Goal: Check status: Check status

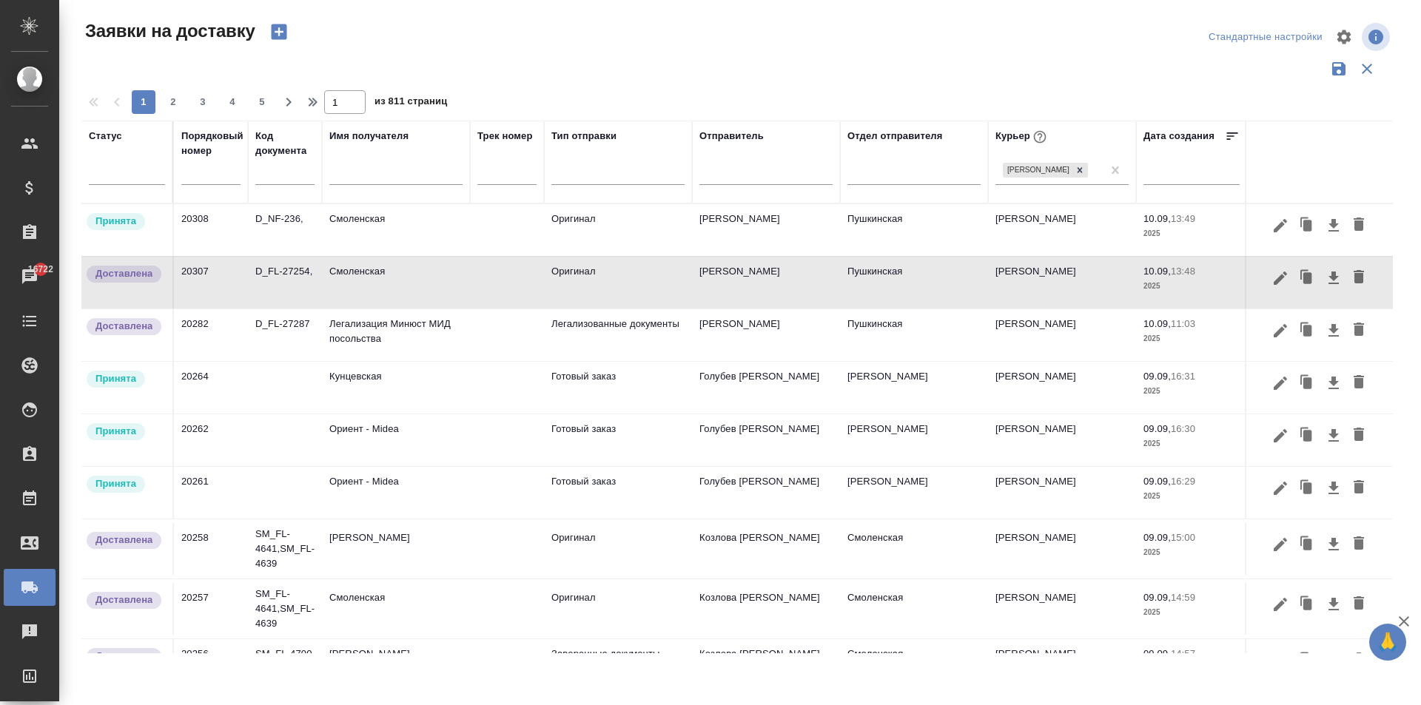
click at [362, 498] on td "Ориент - Midea" at bounding box center [396, 493] width 148 height 52
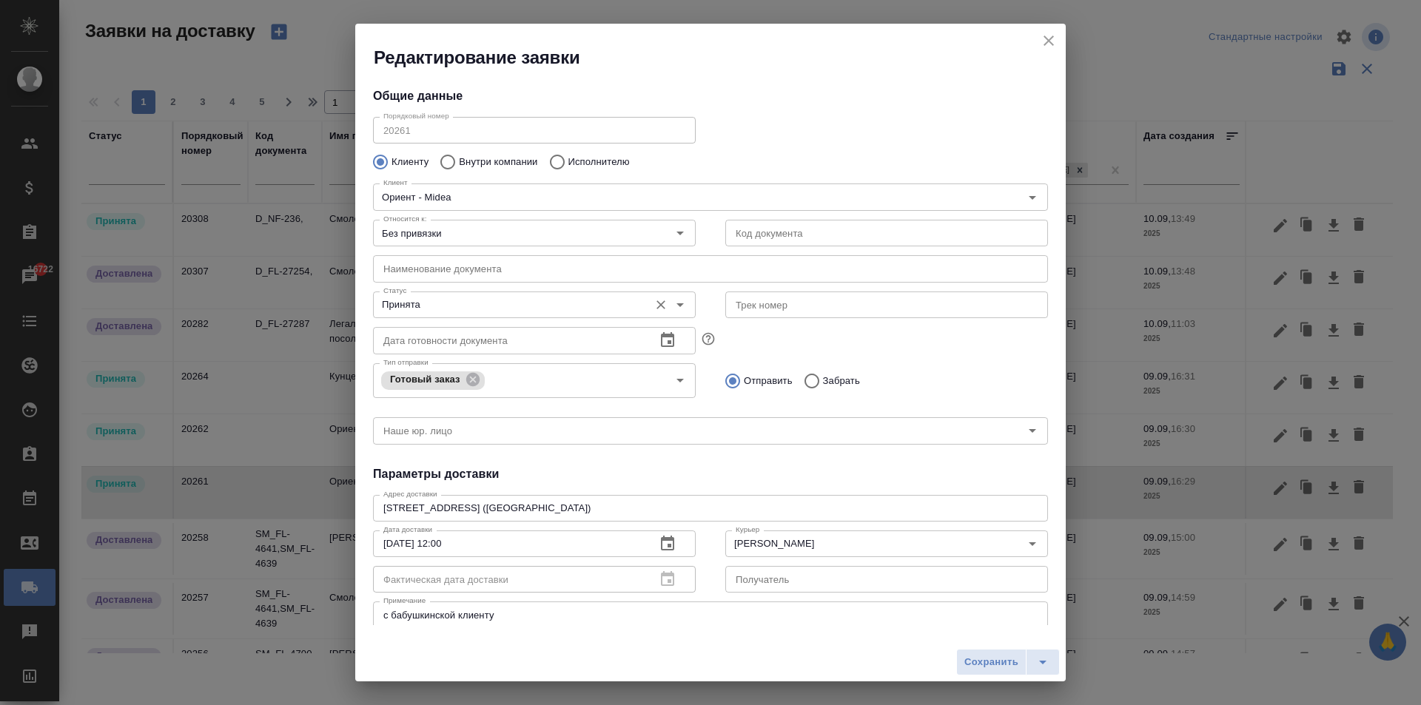
click at [449, 312] on input "Принята" at bounding box center [509, 305] width 264 height 18
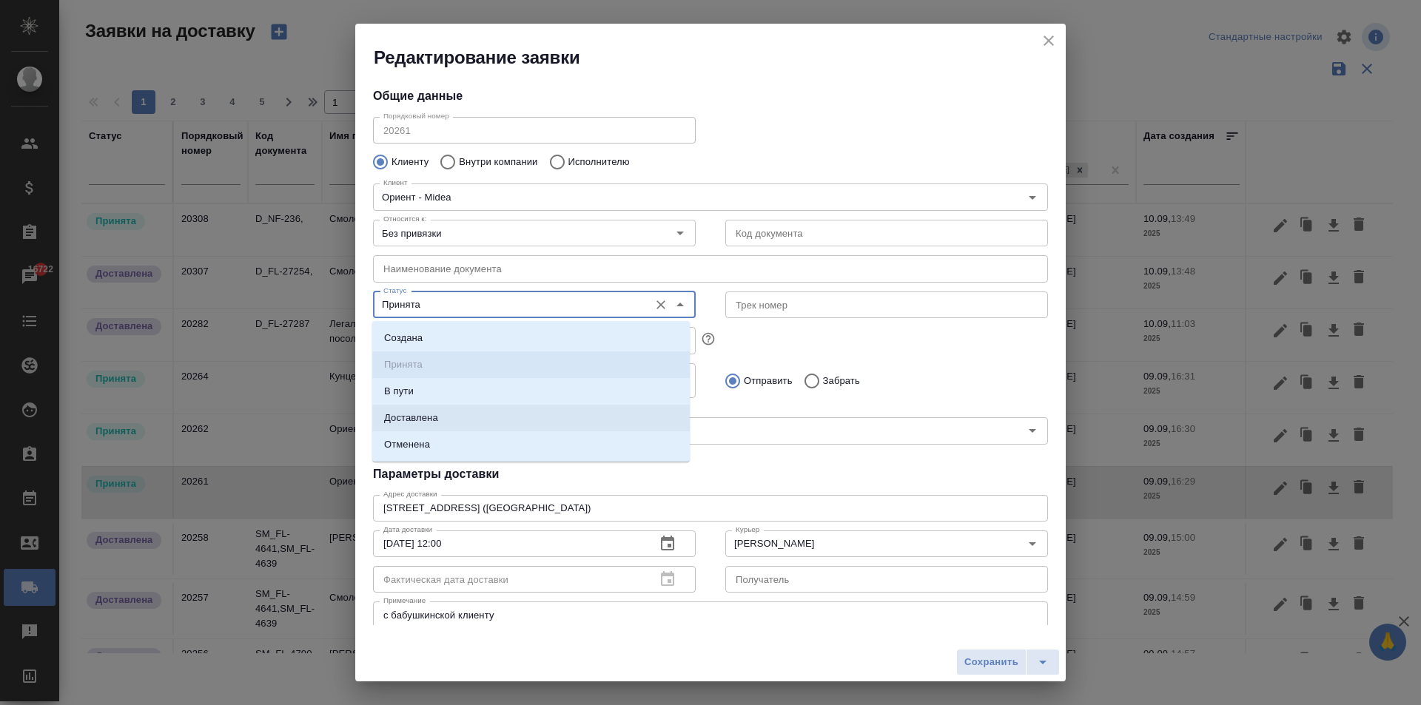
click at [435, 418] on p "Доставлена" at bounding box center [411, 418] width 54 height 15
type input "Доставлена"
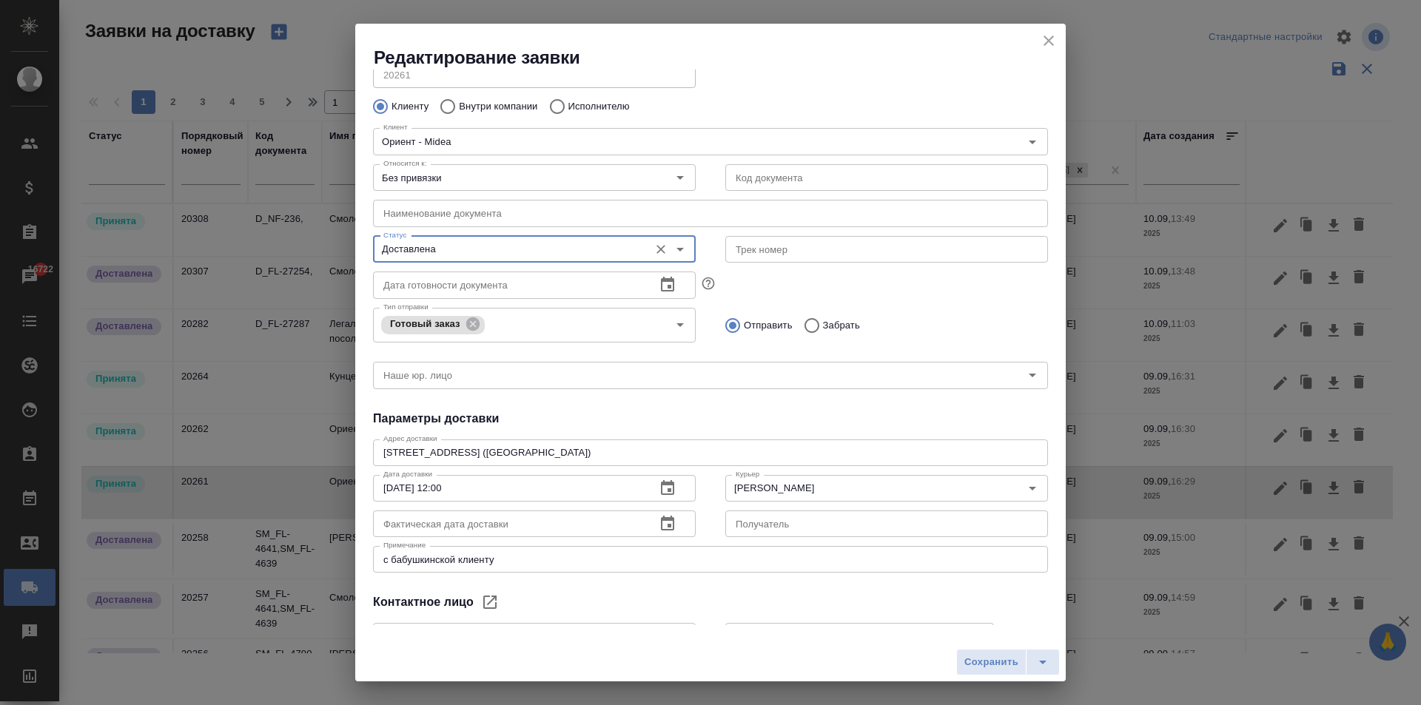
scroll to position [148, 0]
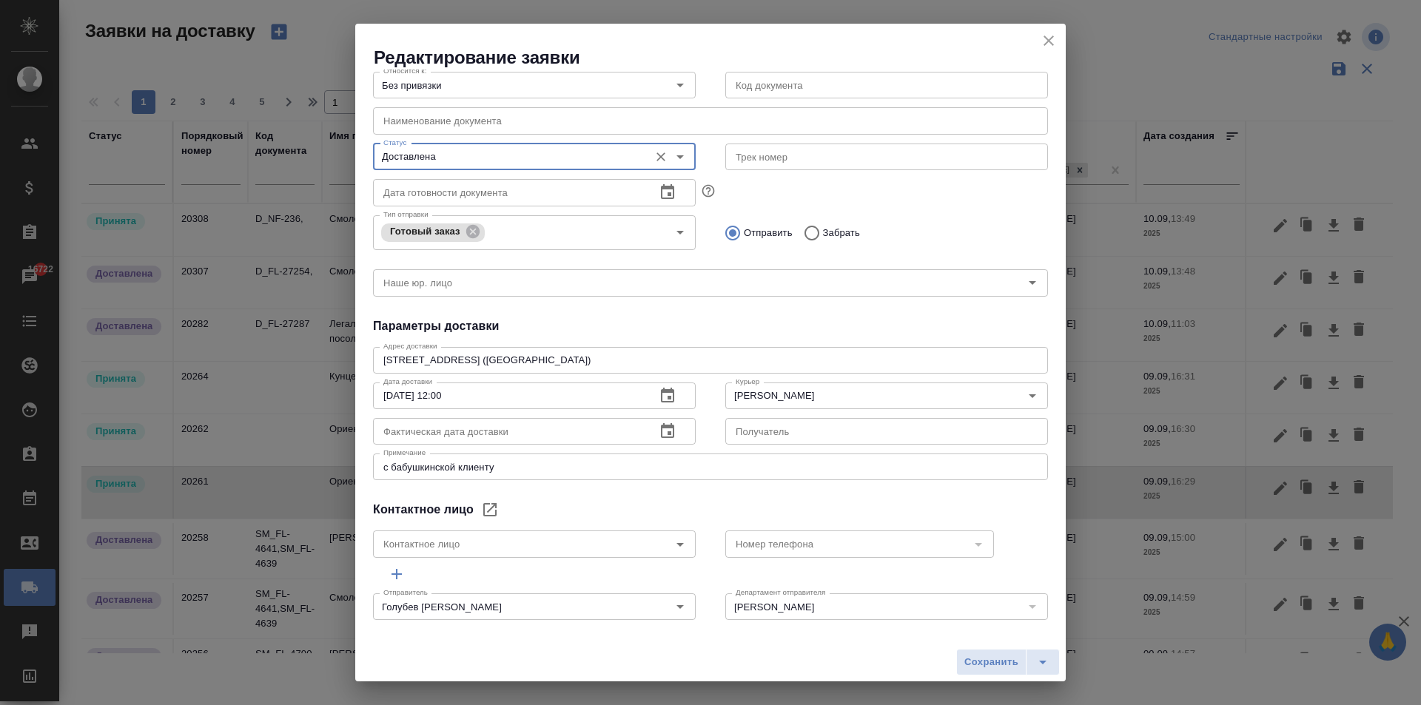
click at [660, 431] on icon "button" at bounding box center [668, 432] width 18 height 18
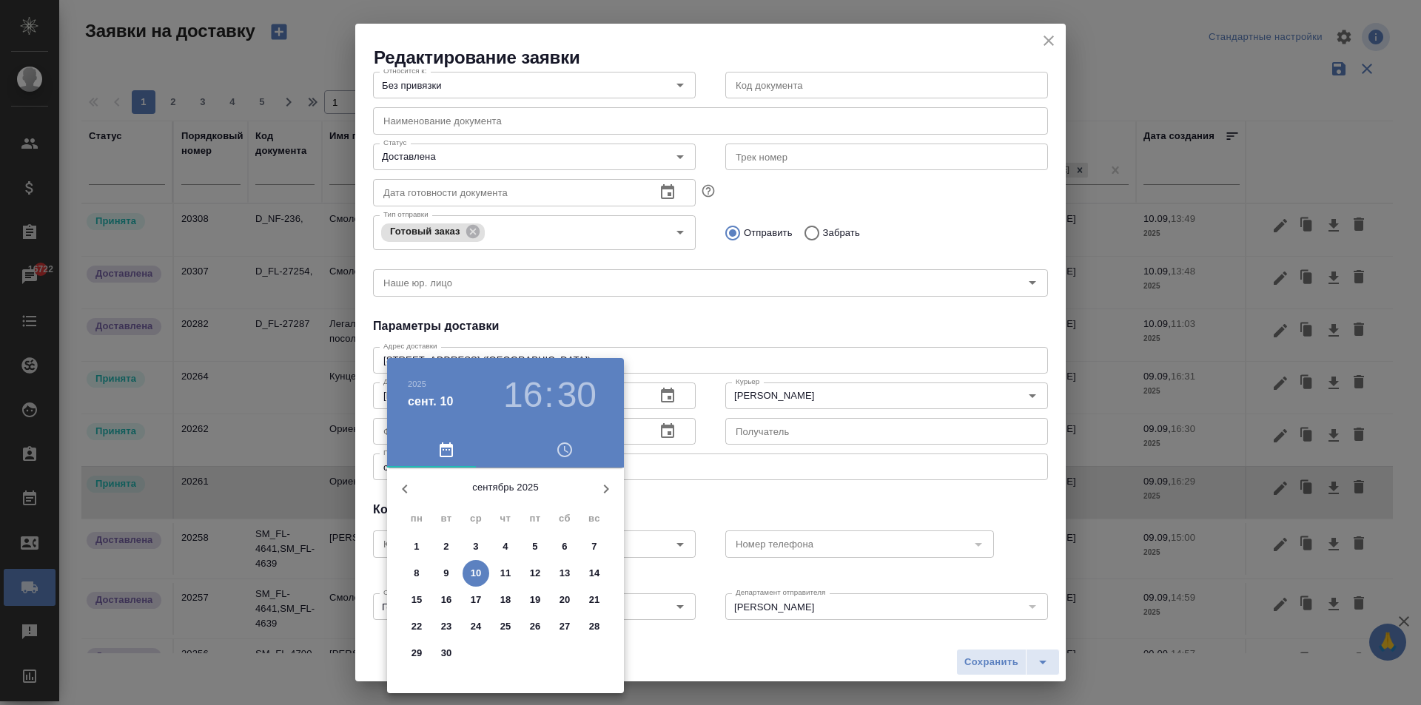
click at [481, 570] on p "10" at bounding box center [476, 573] width 11 height 15
type input "[DATE] 16:30"
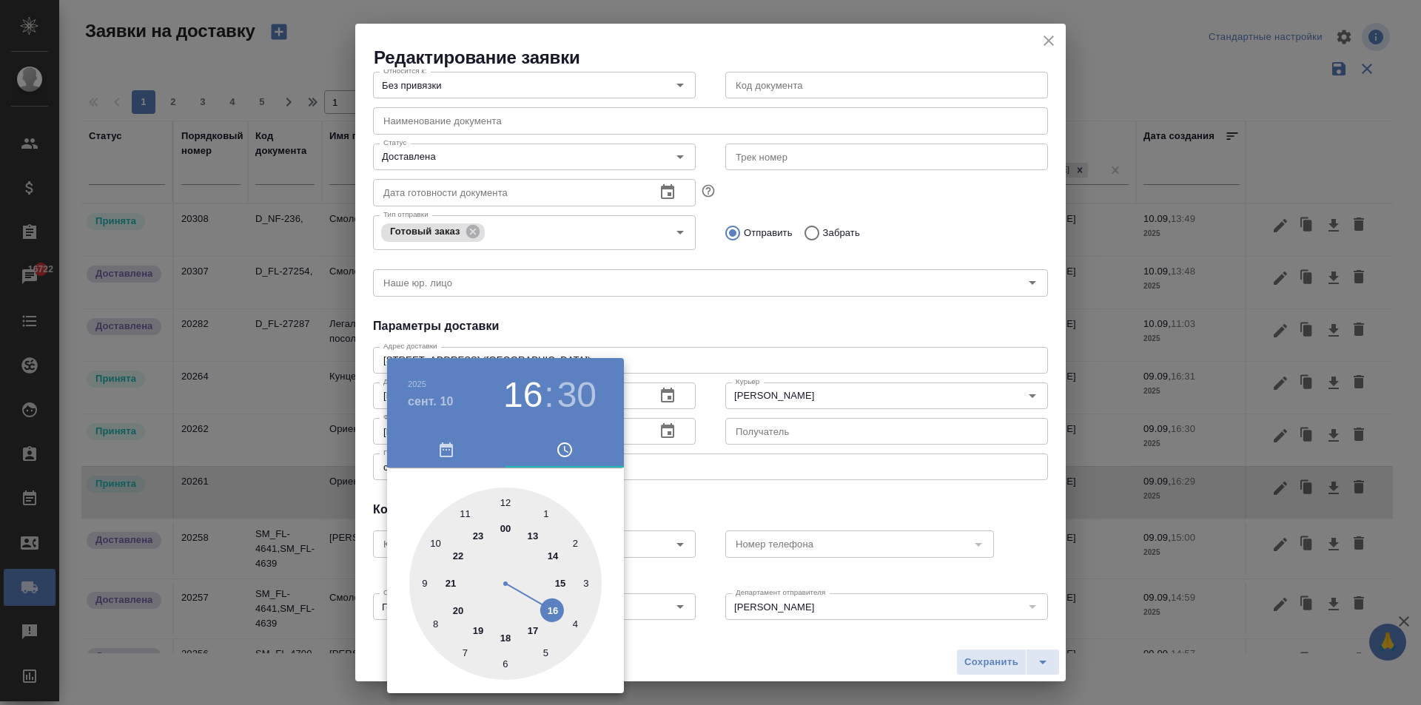
click at [788, 497] on div at bounding box center [710, 352] width 1421 height 705
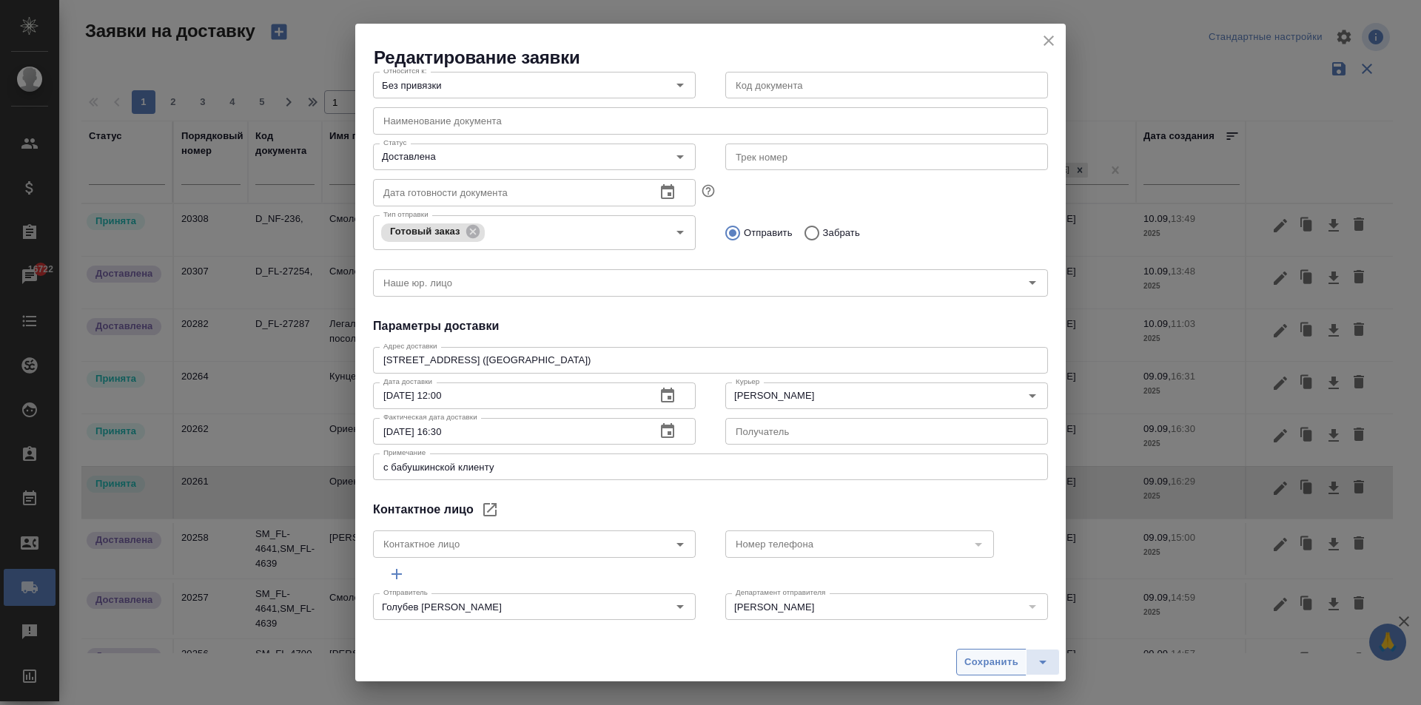
click at [983, 661] on span "Сохранить" at bounding box center [991, 662] width 54 height 17
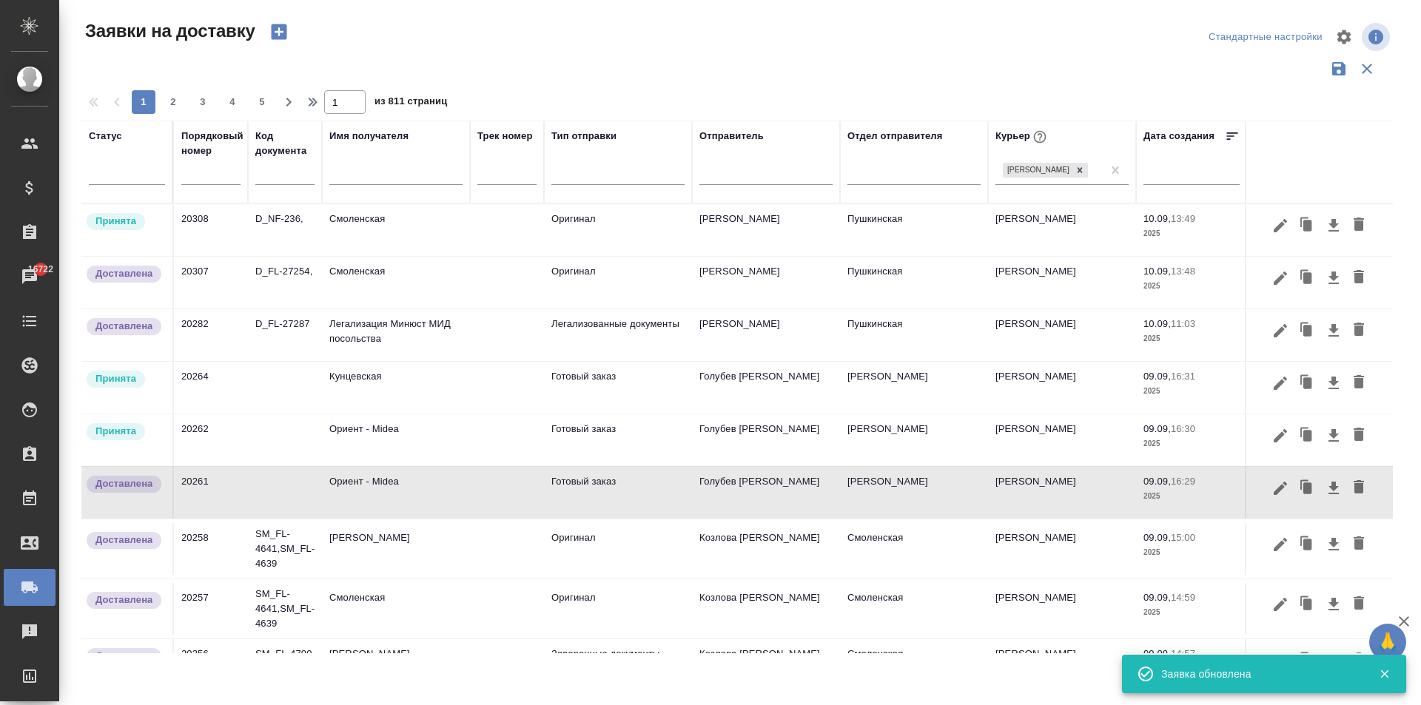
click at [366, 442] on td "Ориент - Midea" at bounding box center [396, 440] width 148 height 52
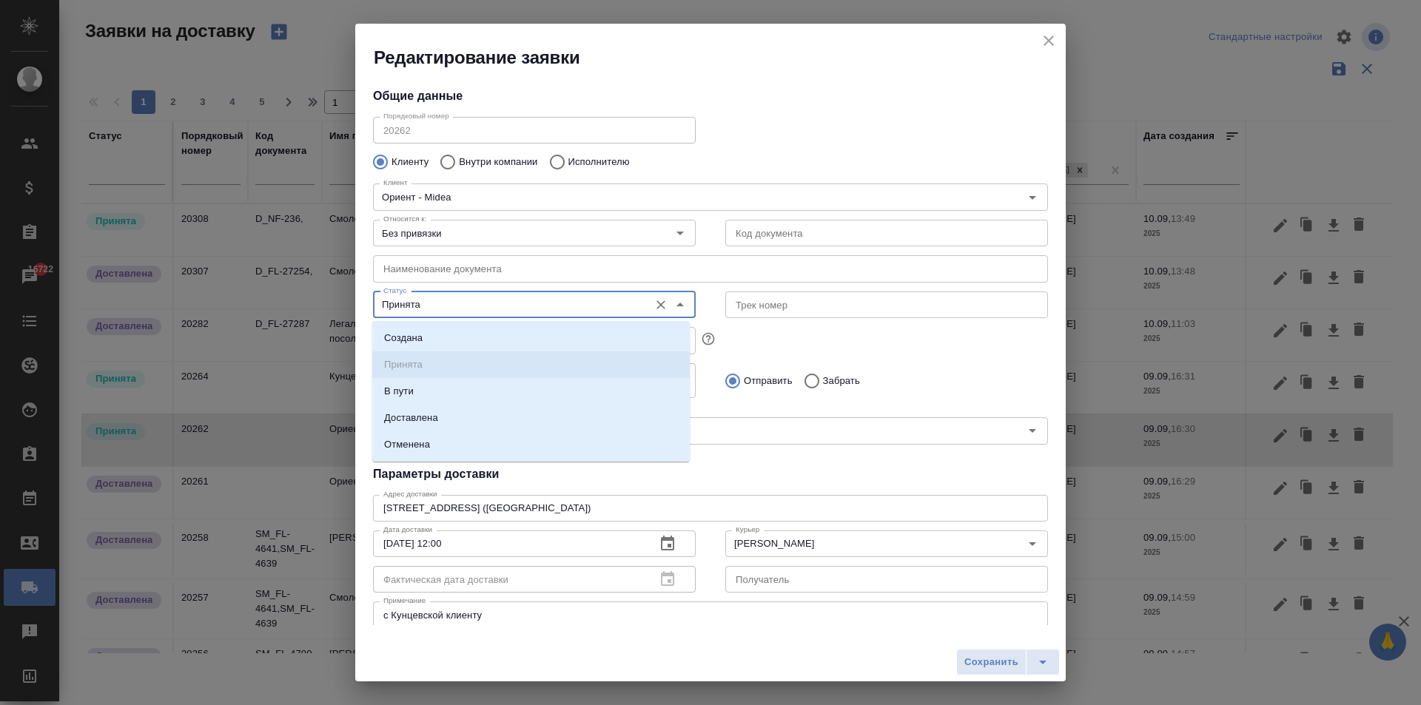
click at [436, 305] on input "Принята" at bounding box center [509, 305] width 264 height 18
click at [455, 420] on li "Доставлена" at bounding box center [530, 418] width 317 height 27
type input "Доставлена"
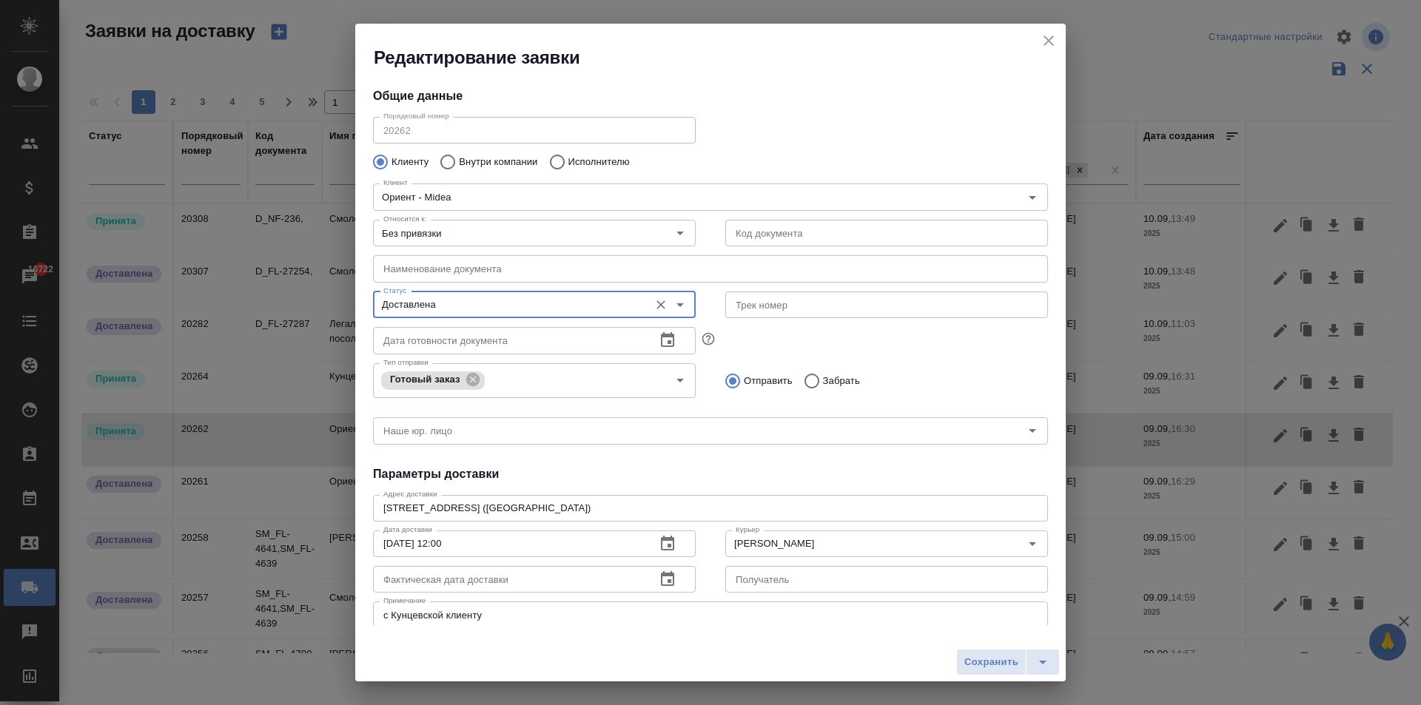
click at [670, 578] on icon "button" at bounding box center [668, 580] width 18 height 18
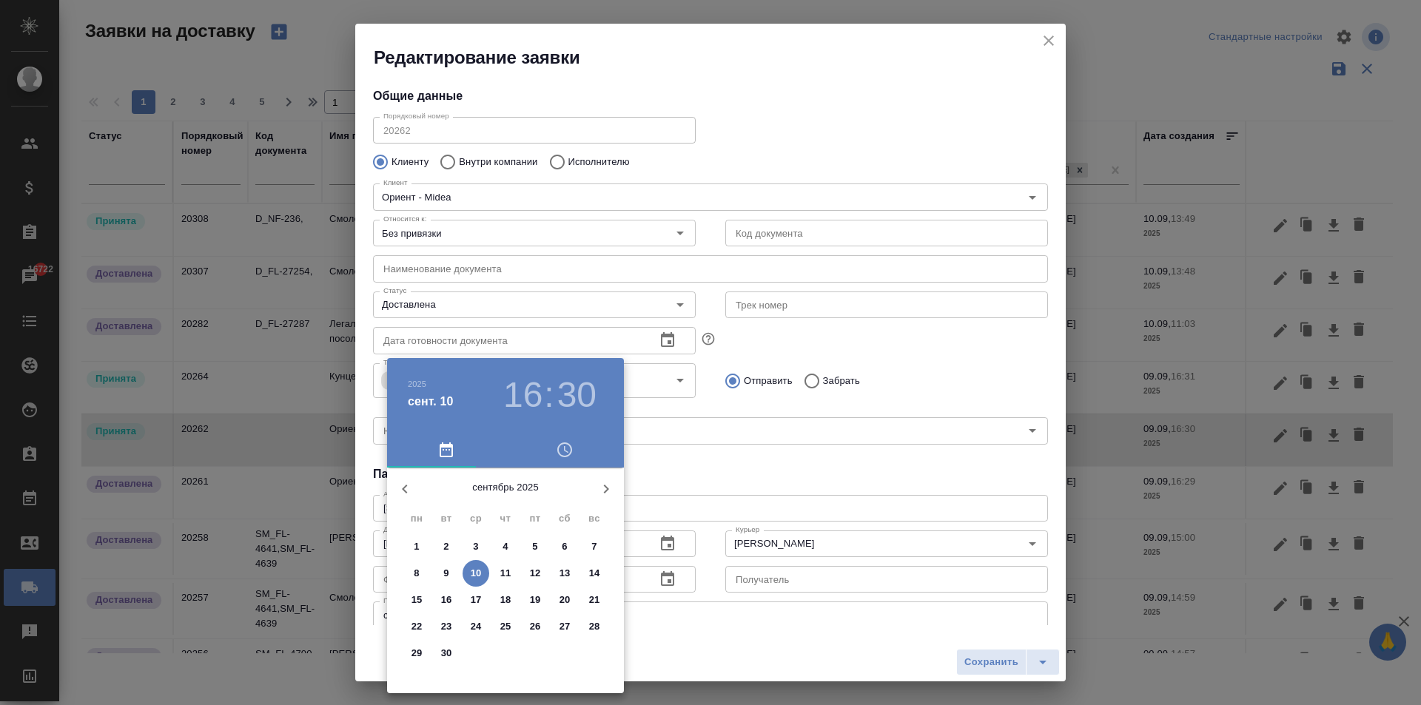
click at [469, 569] on span "10" at bounding box center [475, 573] width 27 height 15
type input "[DATE] 16:30"
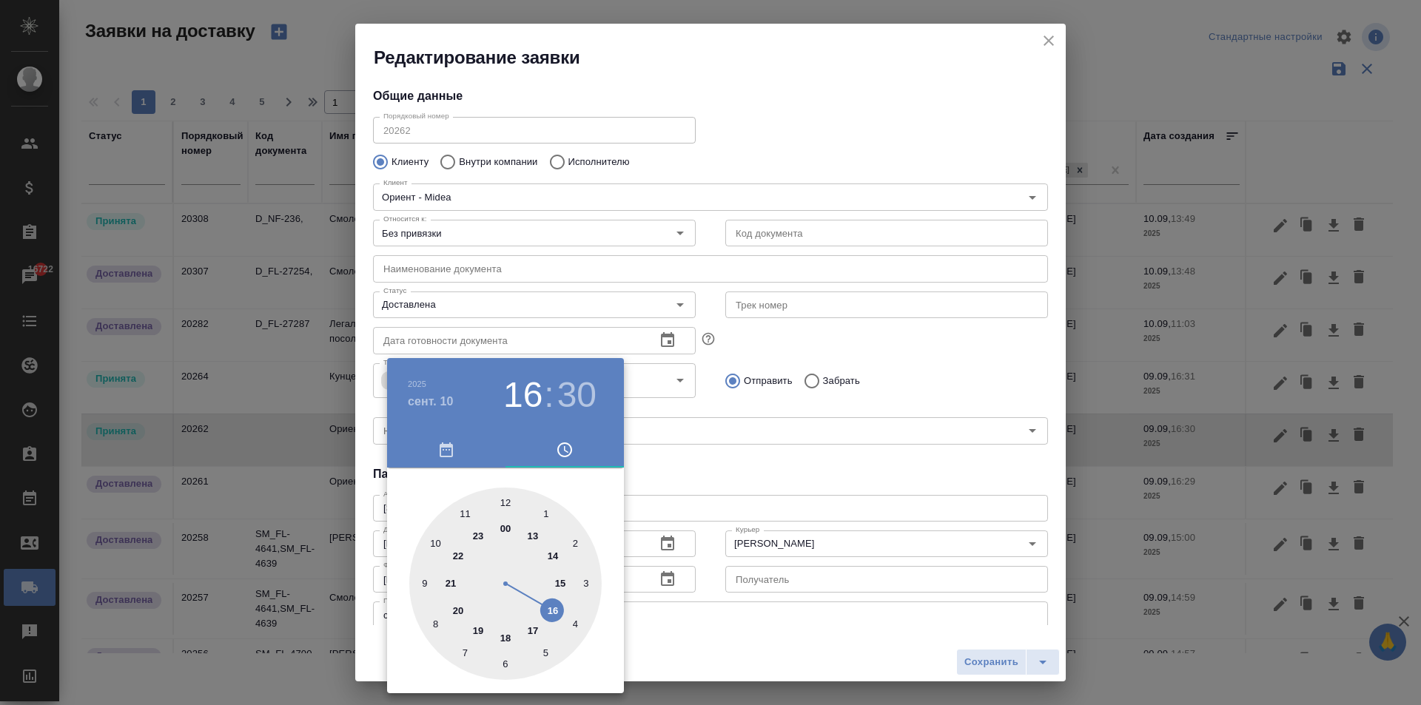
click at [782, 445] on div at bounding box center [710, 352] width 1421 height 705
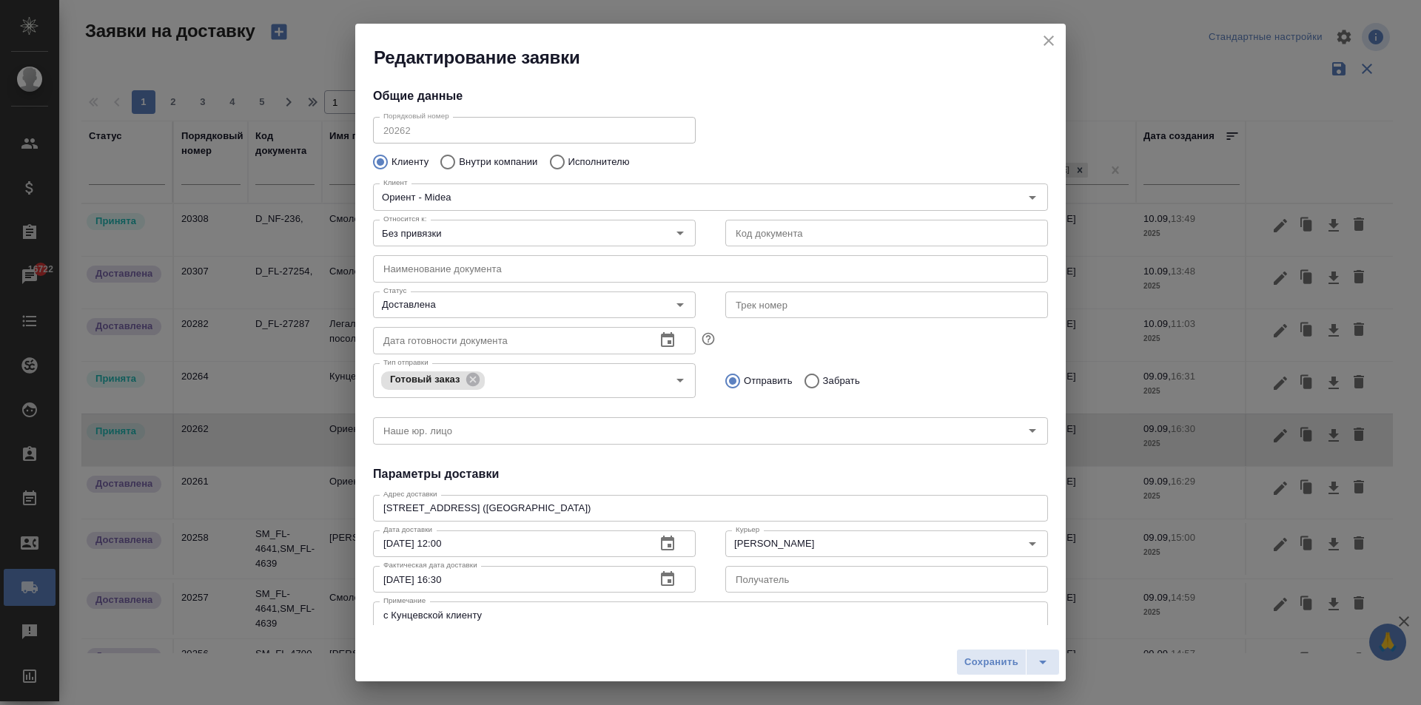
drag, startPoint x: 975, startPoint y: 662, endPoint x: 989, endPoint y: 622, distance: 42.1
click at [975, 662] on span "Сохранить" at bounding box center [991, 662] width 54 height 17
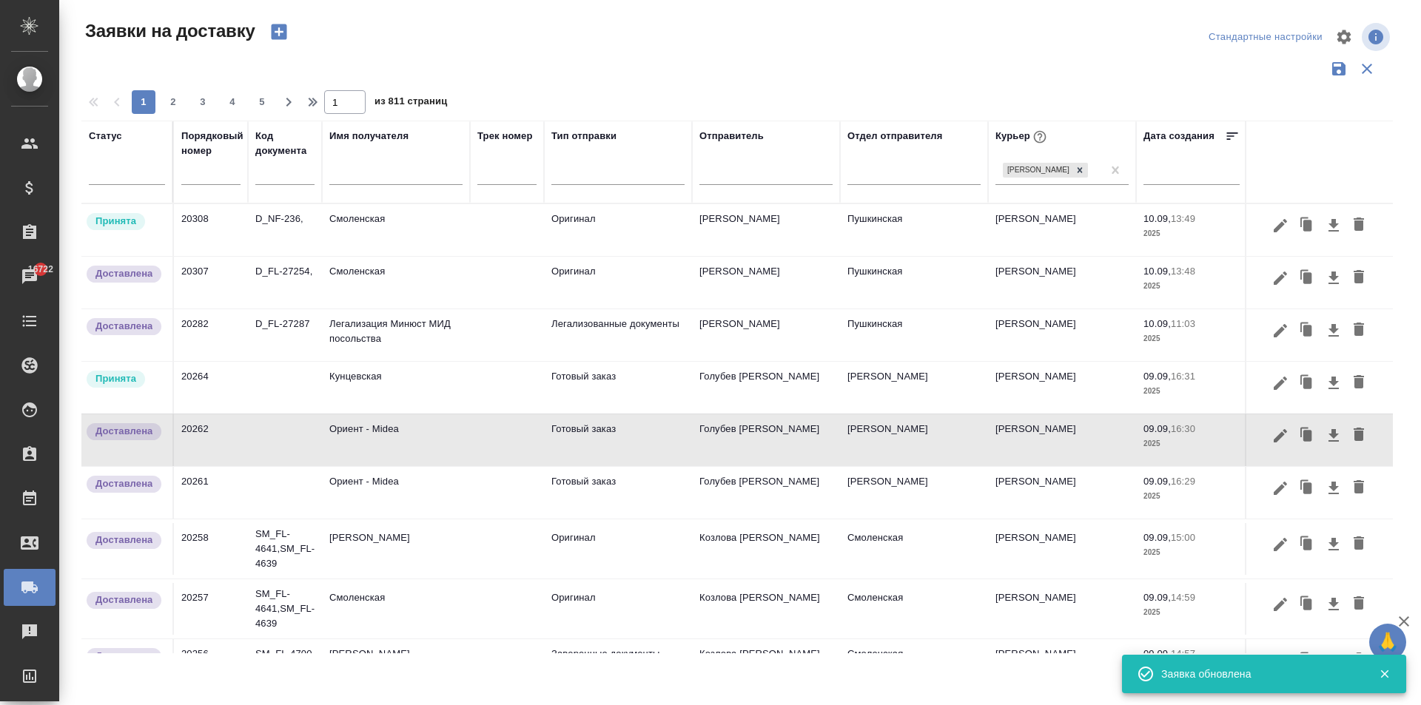
click at [375, 388] on td "Кунцевская" at bounding box center [396, 388] width 148 height 52
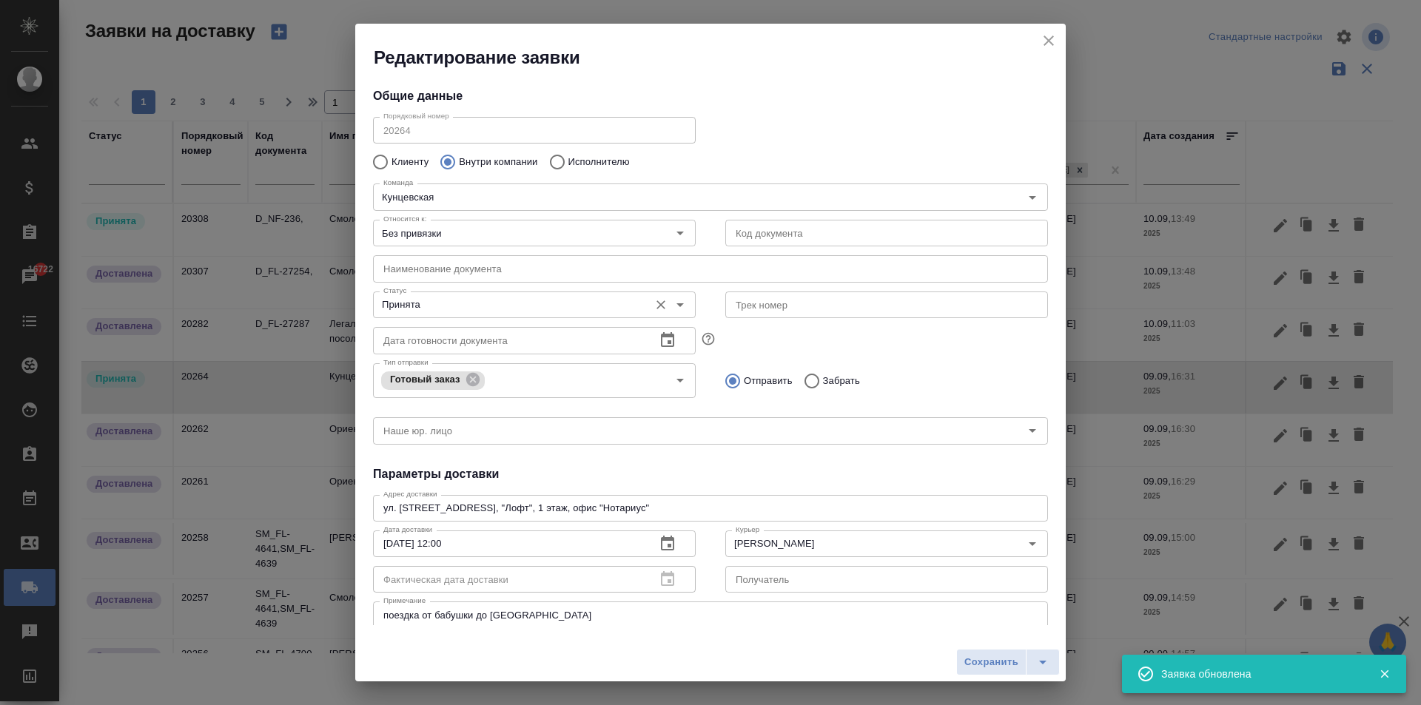
click at [409, 312] on input "Принята" at bounding box center [509, 305] width 264 height 18
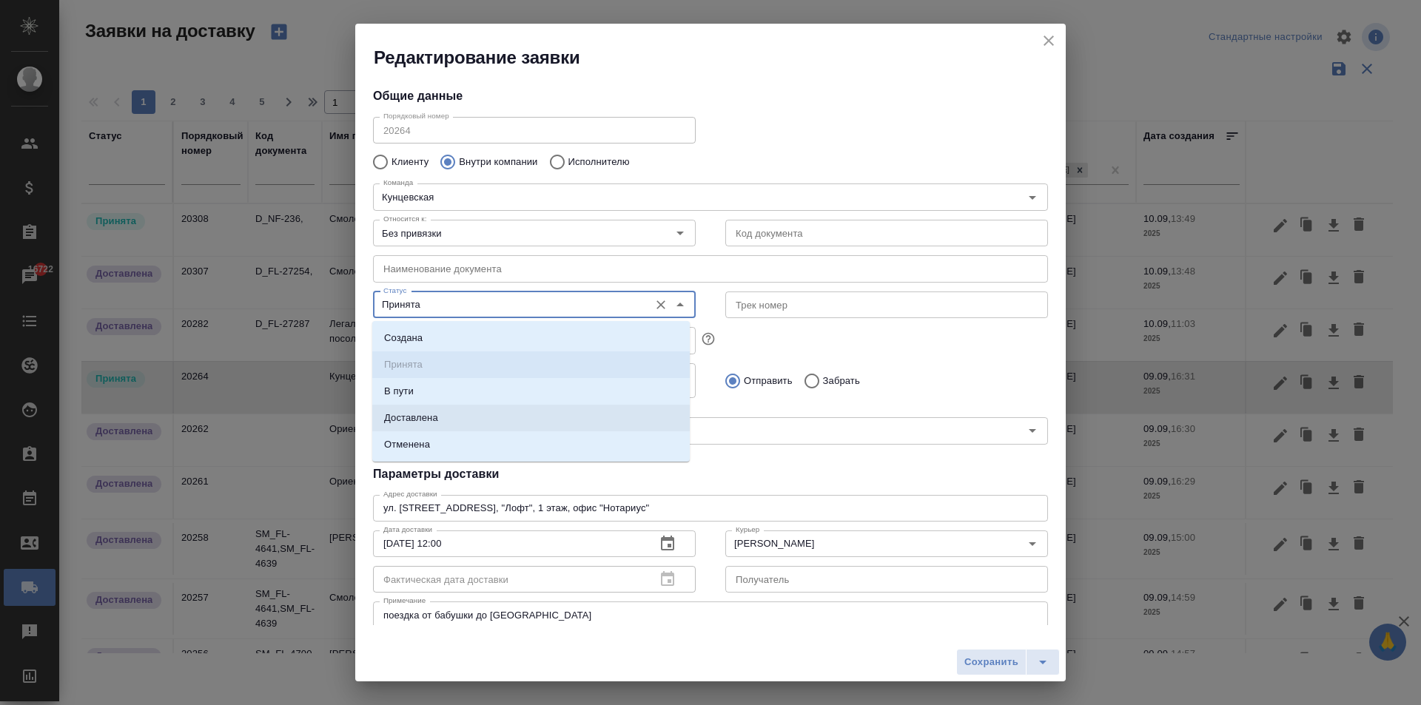
click at [441, 423] on li "Доставлена" at bounding box center [530, 418] width 317 height 27
type input "Доставлена"
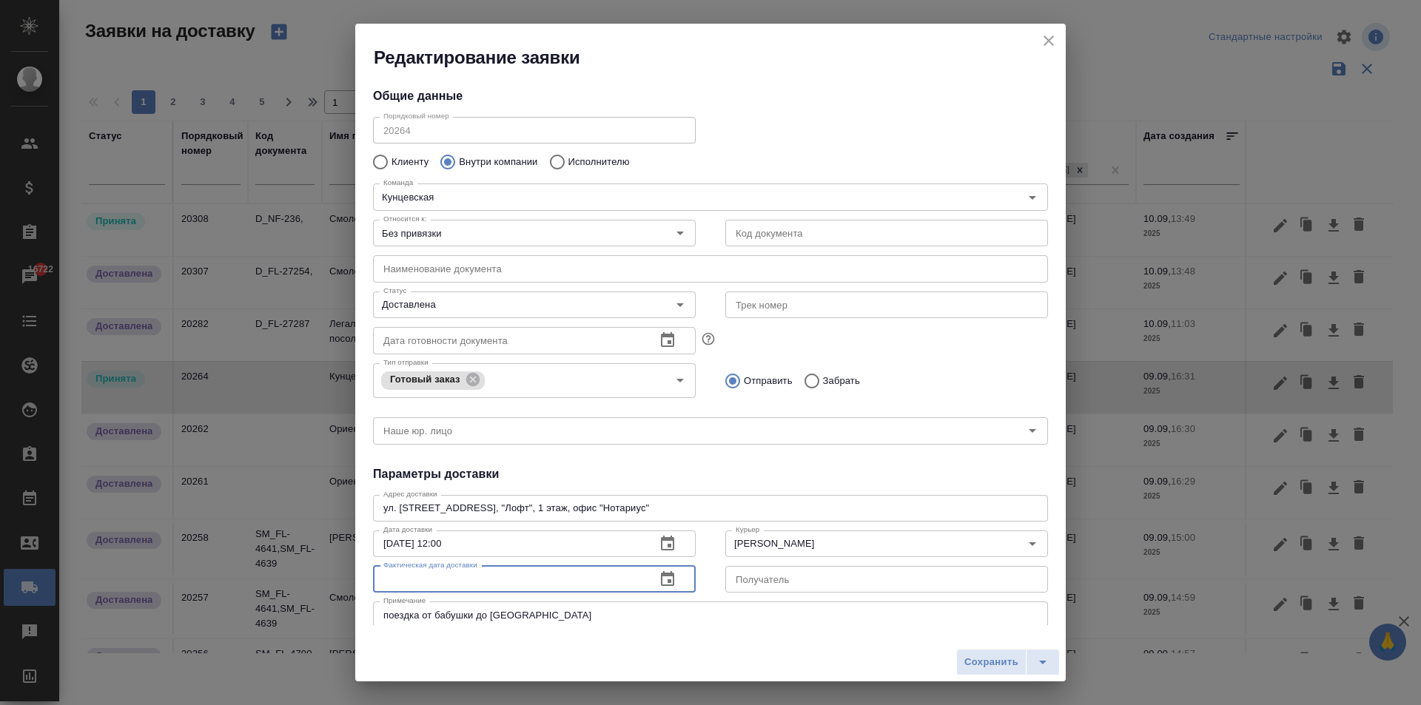
click at [420, 569] on input "text" at bounding box center [508, 579] width 271 height 27
click at [659, 579] on icon "button" at bounding box center [668, 580] width 18 height 18
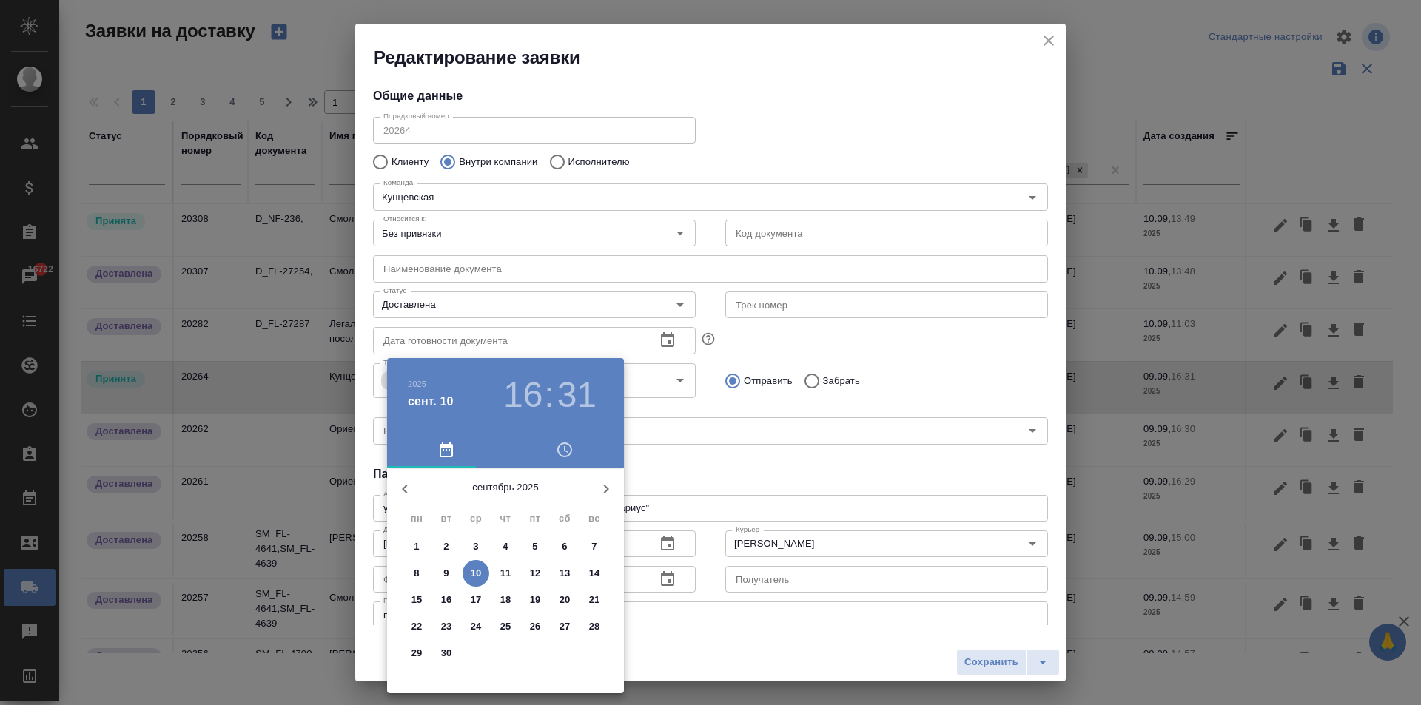
click at [480, 564] on button "10" at bounding box center [475, 573] width 27 height 27
type input "[DATE] 16:31"
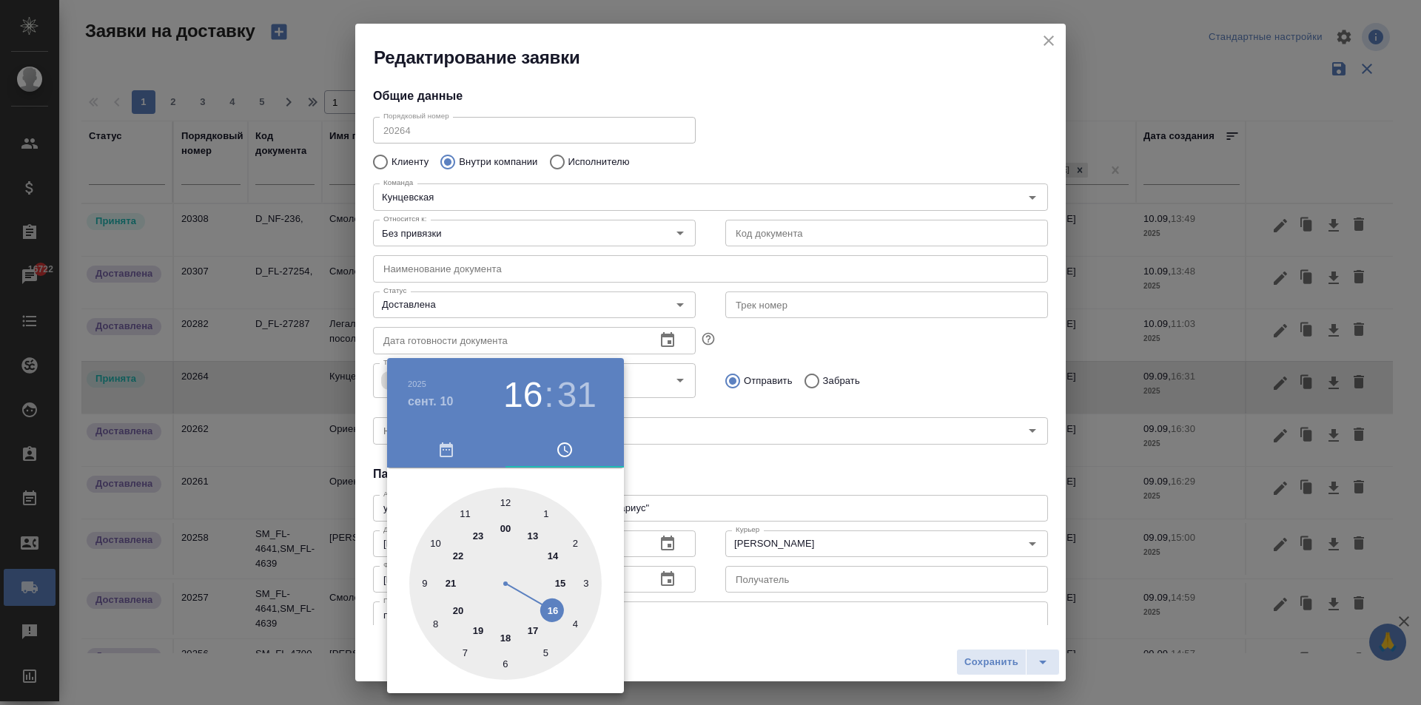
click at [769, 472] on div at bounding box center [710, 352] width 1421 height 705
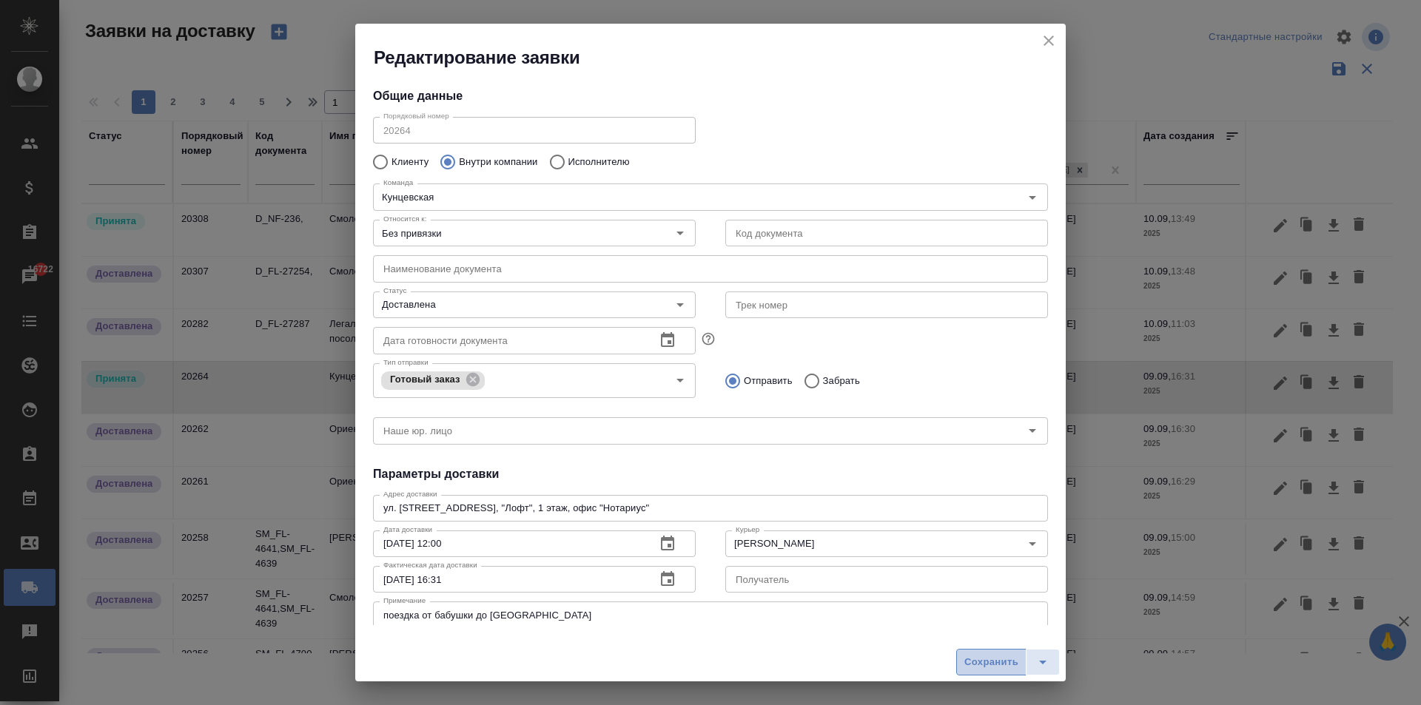
click at [980, 668] on span "Сохранить" at bounding box center [991, 662] width 54 height 17
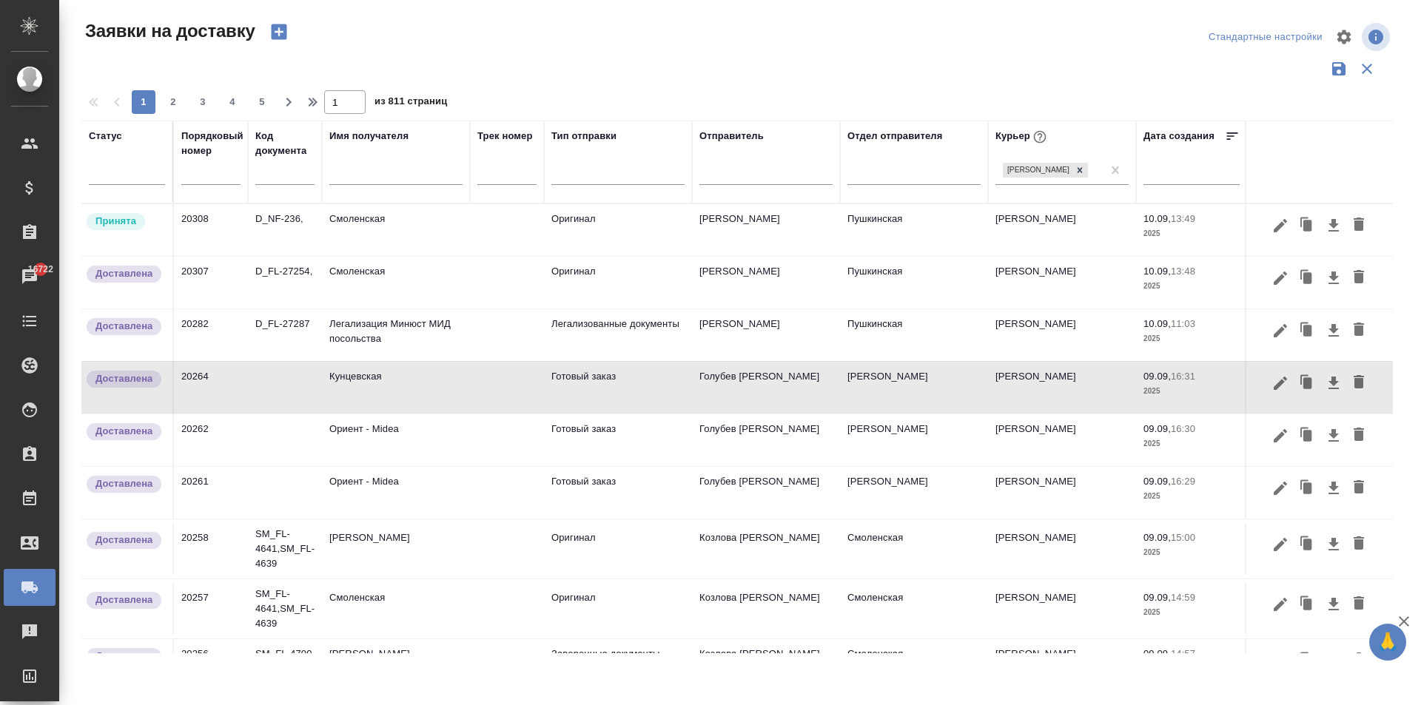
click at [408, 232] on td "Смоленская" at bounding box center [396, 230] width 148 height 52
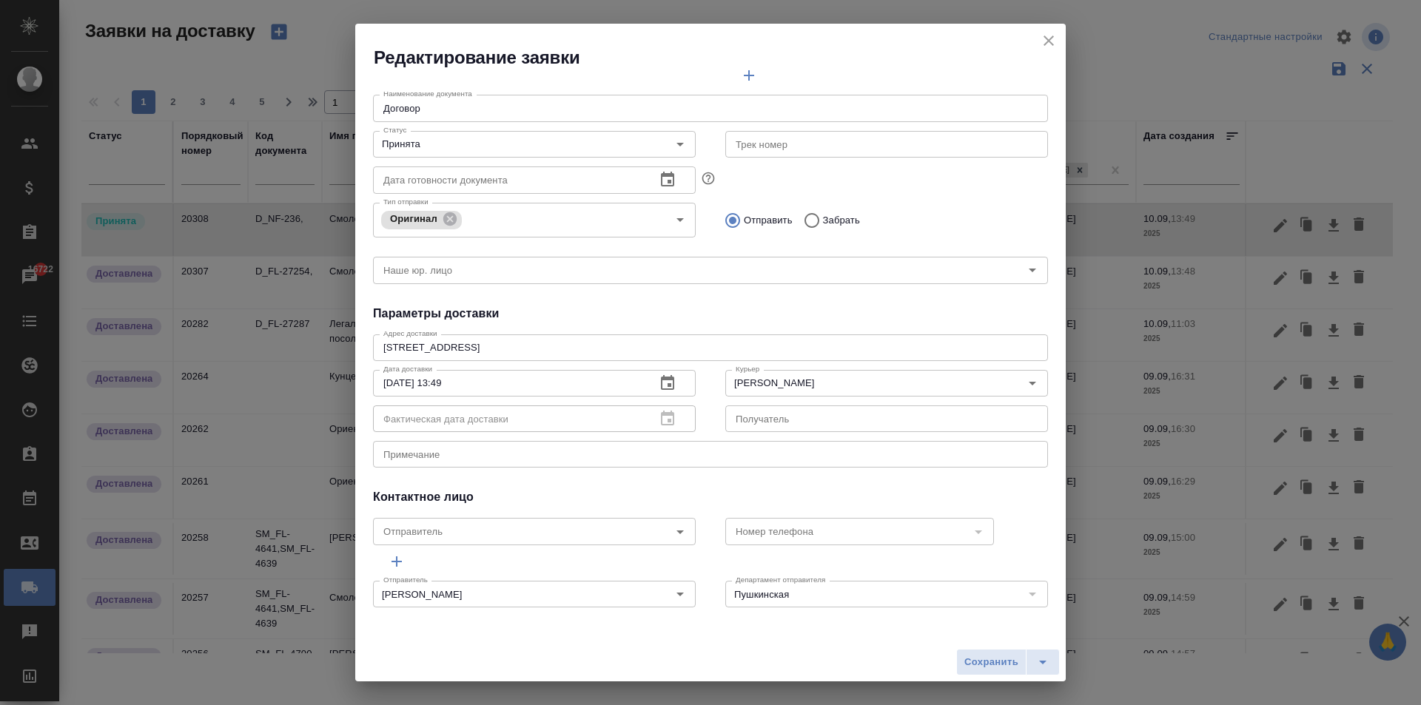
scroll to position [0, 0]
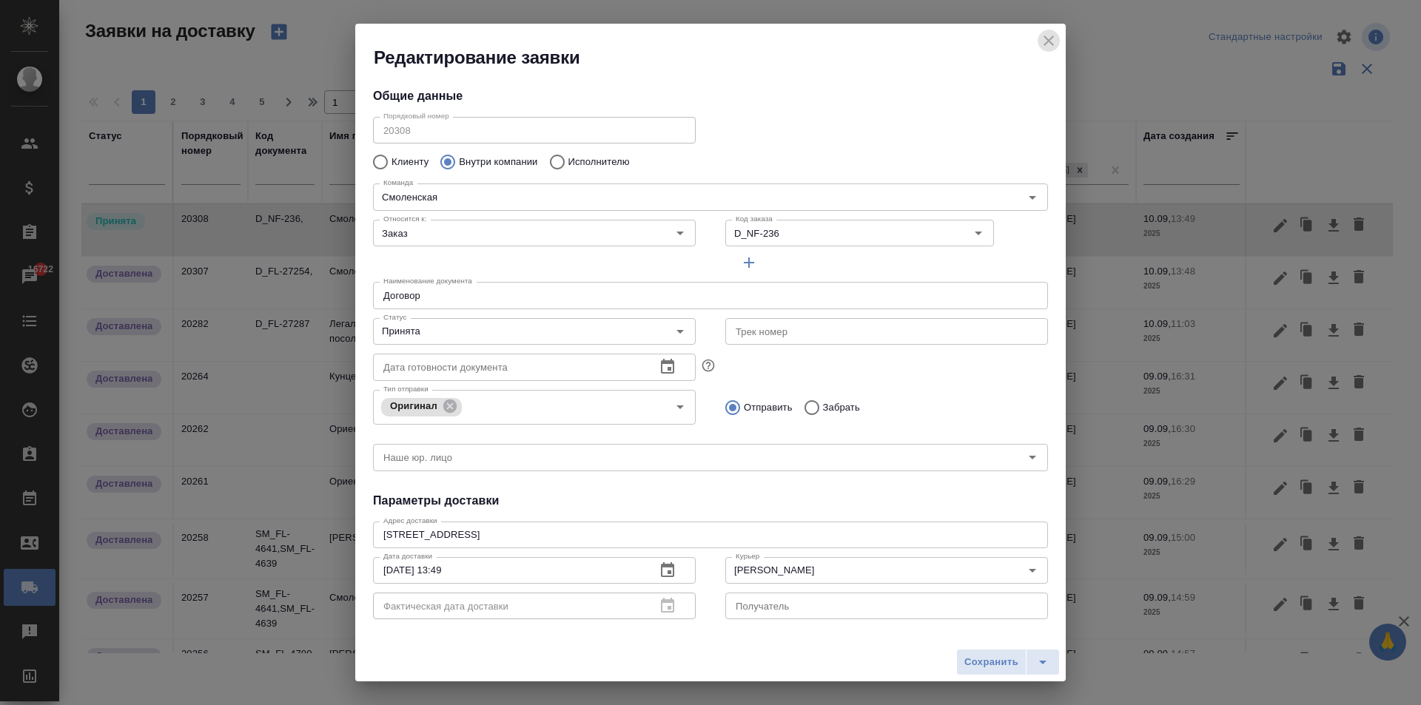
click at [1049, 37] on icon "close" at bounding box center [1049, 41] width 18 height 18
